Goal: Task Accomplishment & Management: Manage account settings

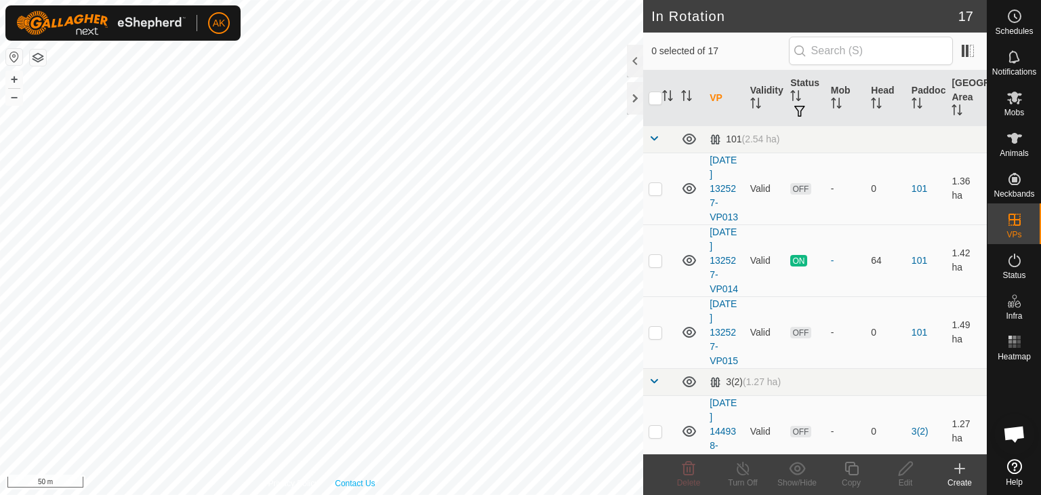
checkbox input "true"
checkbox input "false"
click at [686, 463] on icon at bounding box center [688, 468] width 16 height 16
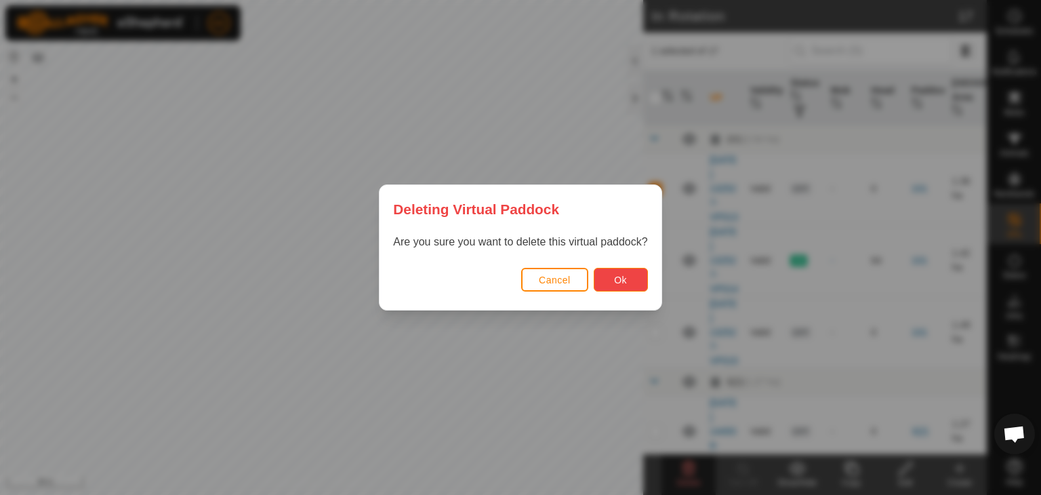
click at [618, 274] on span "Ok" at bounding box center [620, 279] width 13 height 11
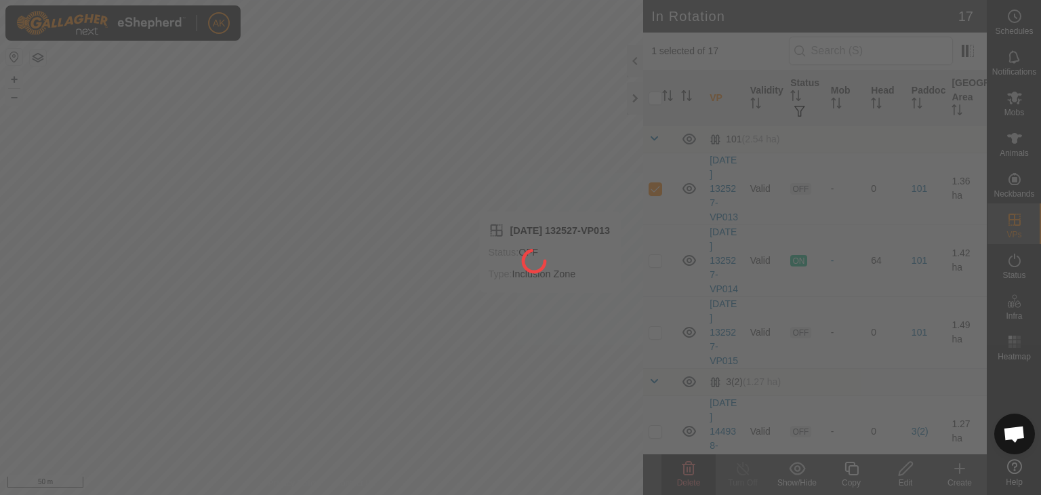
checkbox input "false"
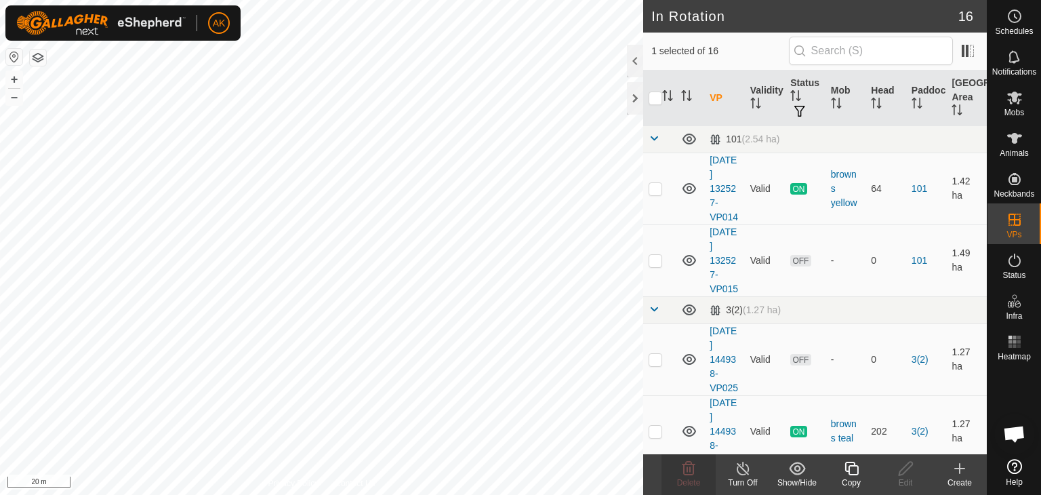
checkbox input "false"
click at [697, 470] on delete-svg-icon at bounding box center [688, 468] width 54 height 16
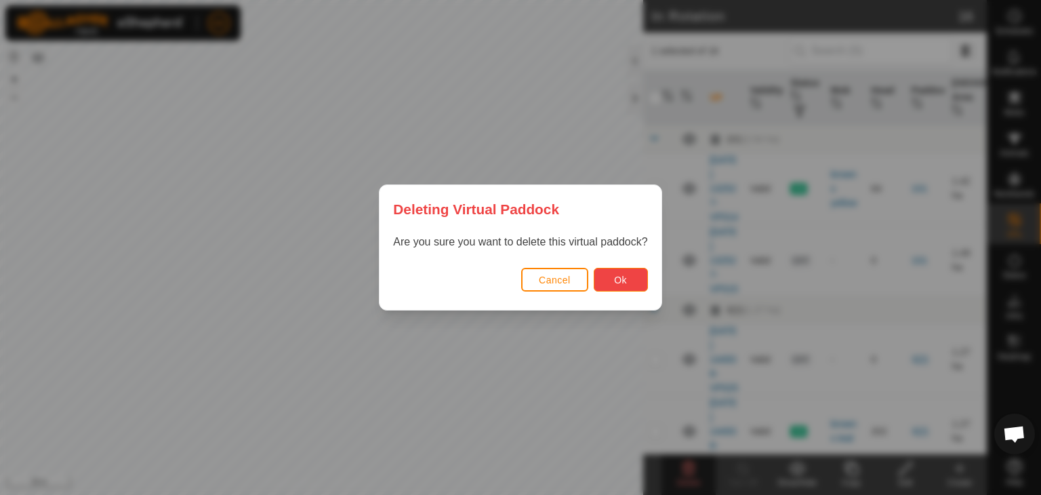
click at [619, 277] on span "Ok" at bounding box center [620, 279] width 13 height 11
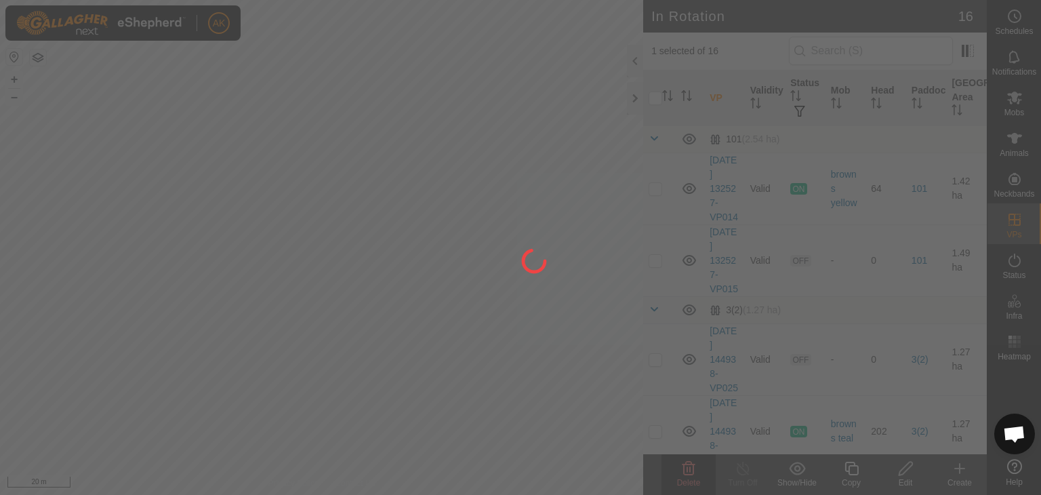
checkbox input "false"
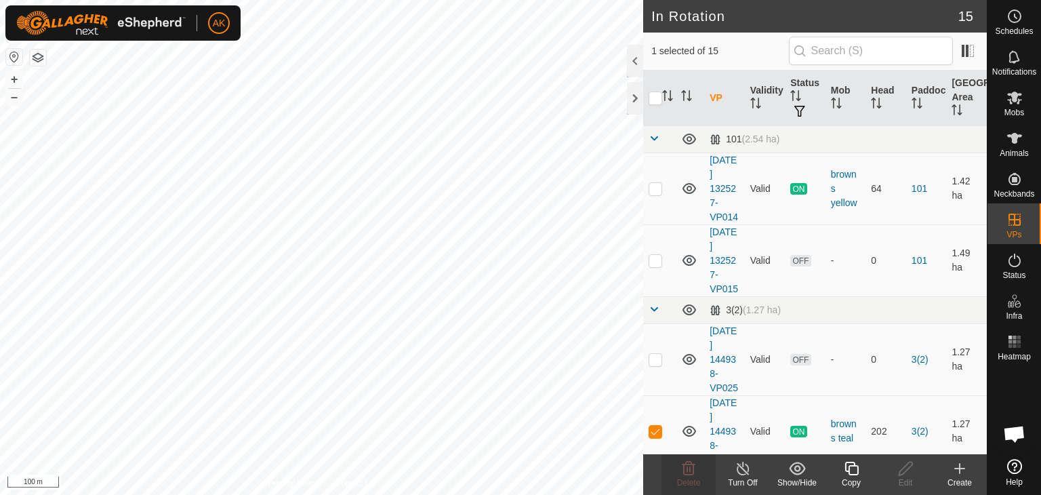
checkbox input "false"
checkbox input "true"
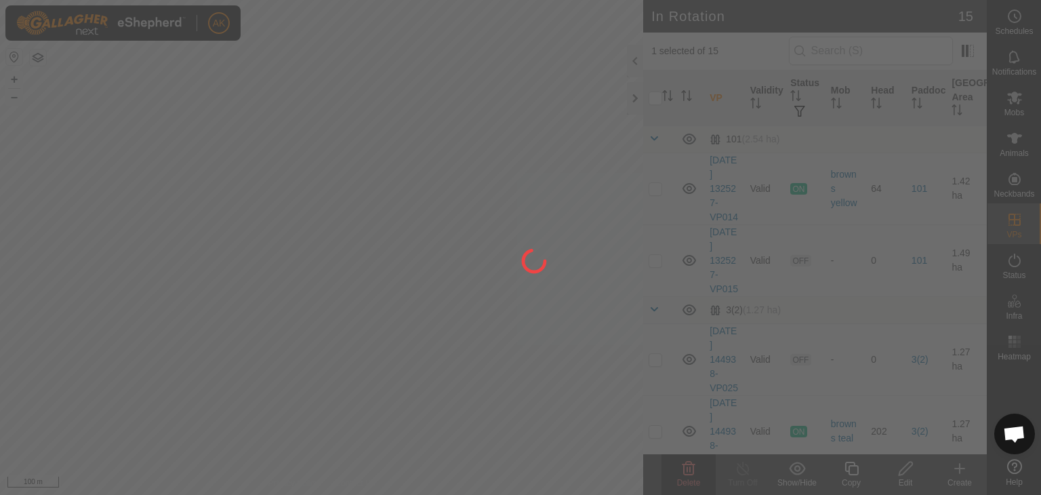
checkbox input "true"
checkbox input "false"
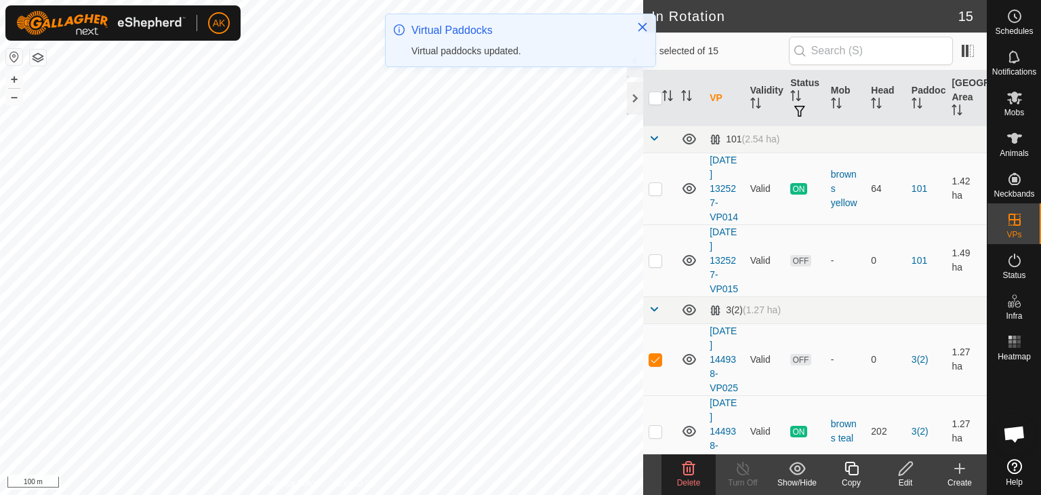
click at [682, 470] on icon at bounding box center [688, 468] width 16 height 16
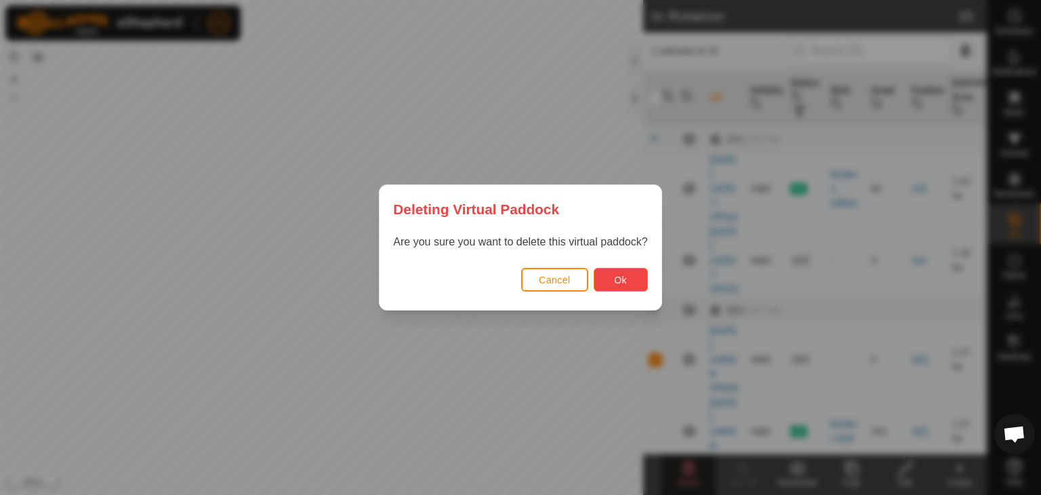
click at [621, 282] on span "Ok" at bounding box center [620, 279] width 13 height 11
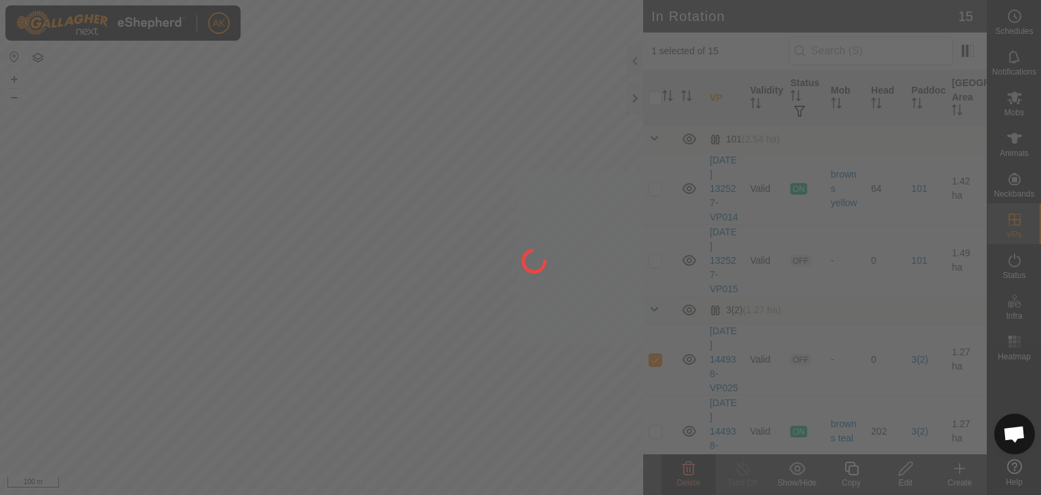
checkbox input "false"
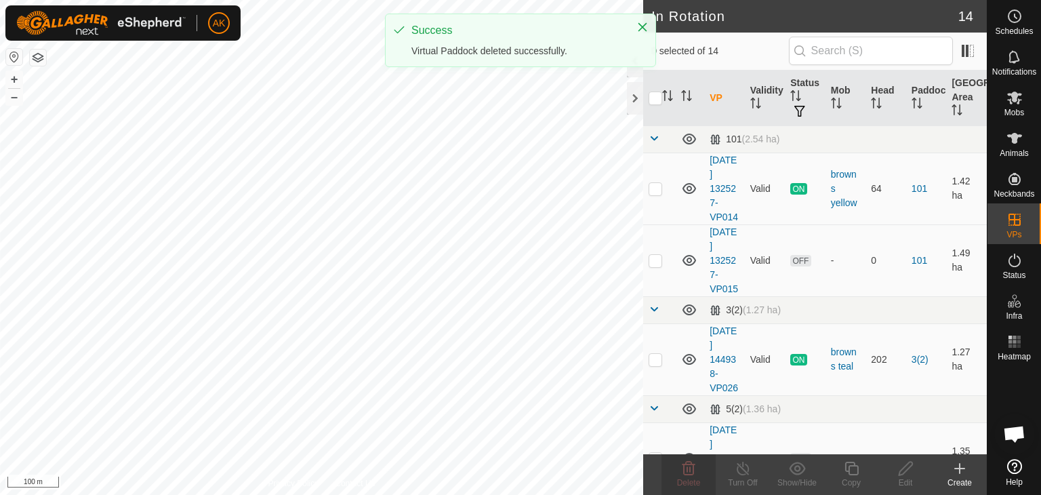
click at [397, 494] on html "AK Schedules Notifications Mobs Animals Neckbands VPs Status Infra Heatmap Help…" at bounding box center [520, 247] width 1041 height 495
